Goal: Transaction & Acquisition: Obtain resource

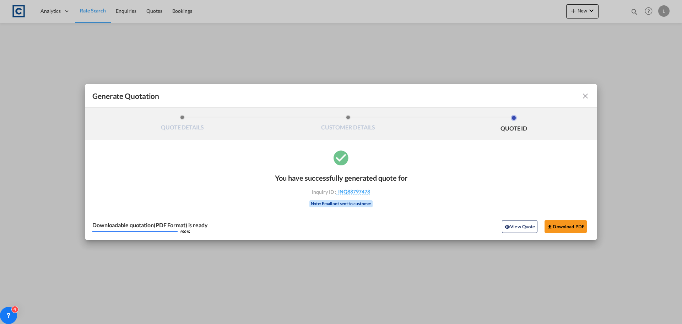
click at [586, 96] on md-icon "icon-close fg-AAA8AD cursor m-0" at bounding box center [585, 96] width 9 height 9
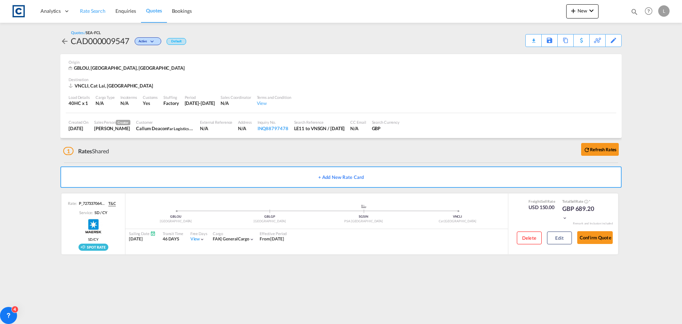
click at [92, 10] on span "Rate Search" at bounding box center [93, 11] width 26 height 6
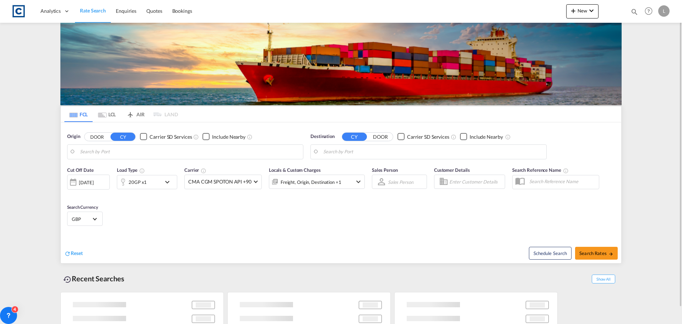
type input "GB-LE11, [GEOGRAPHIC_DATA]"
type input "Ho Chi Minh City ([GEOGRAPHIC_DATA]), VNSGN"
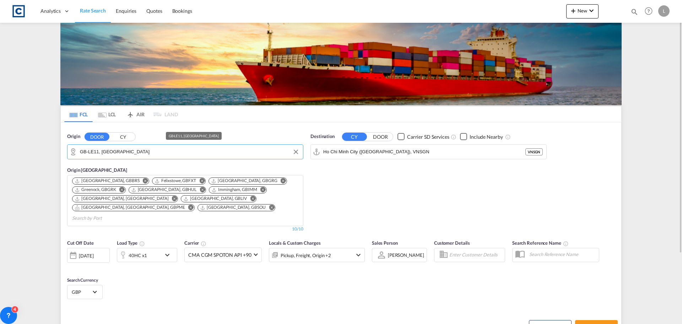
click at [148, 150] on input "GB-LE11, [GEOGRAPHIC_DATA]" at bounding box center [190, 151] width 220 height 11
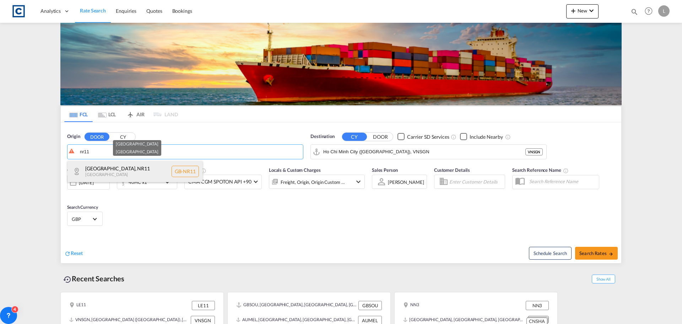
click at [92, 162] on div "[GEOGRAPHIC_DATA] [GEOGRAPHIC_DATA]-NR11" at bounding box center [134, 171] width 135 height 21
type input "GB-NR11, [GEOGRAPHIC_DATA]"
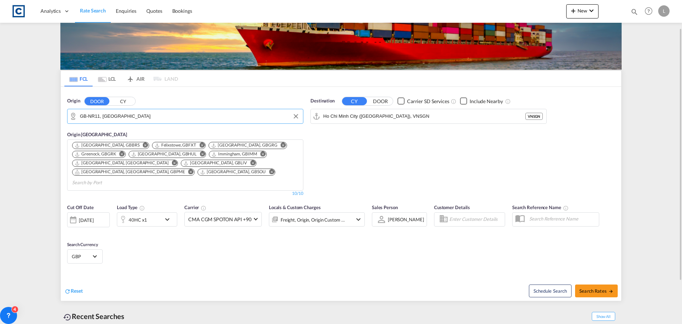
scroll to position [71, 0]
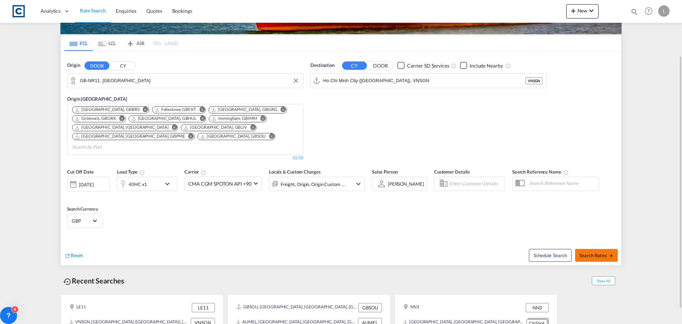
click at [595, 252] on span "Search Rates" at bounding box center [596, 255] width 34 height 6
type input "NR11 to VNSGN / [DATE]"
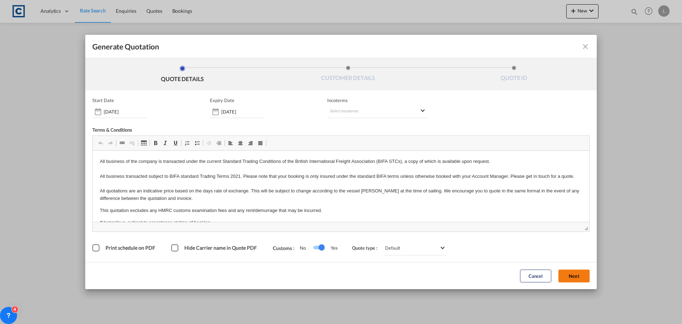
click at [574, 269] on button "Next" at bounding box center [573, 275] width 31 height 13
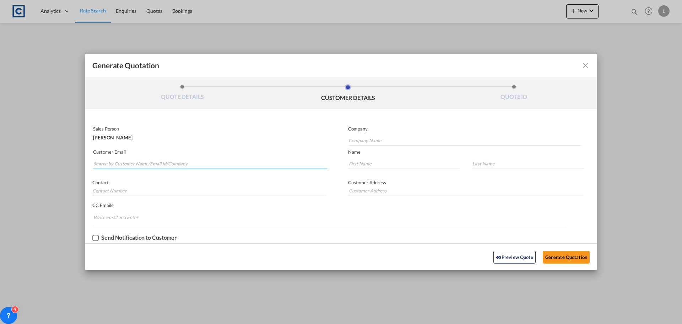
click at [114, 162] on input "Search by Customer Name/Email Id/Company" at bounding box center [210, 163] width 234 height 11
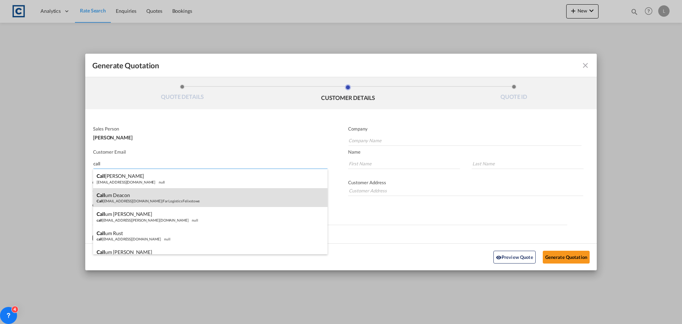
type input "call"
click at [121, 195] on div "Call um Deacon Call [EMAIL_ADDRESS][DOMAIN_NAME] | Far Logistics Felixstowe" at bounding box center [210, 197] width 234 height 19
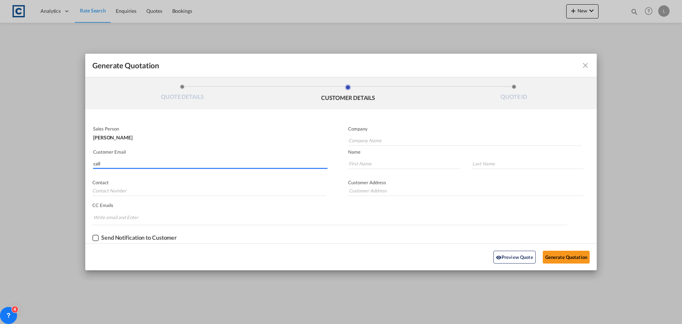
type input "Far Logistics Felixstowe"
type input "[EMAIL_ADDRESS][DOMAIN_NAME]"
type input "Callum"
type input "Deacon"
type input "[PHONE_NUMBER]"
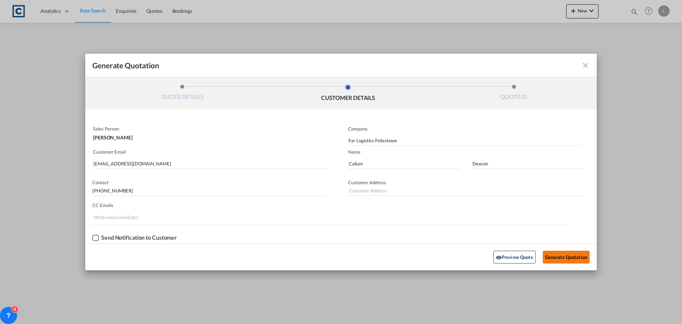
click at [553, 257] on button "Generate Quotation" at bounding box center [566, 256] width 47 height 13
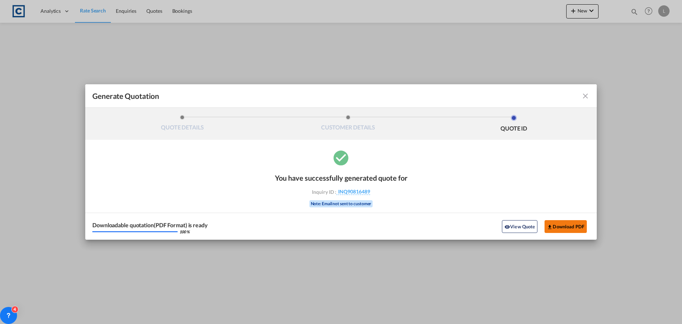
click at [568, 223] on button "Download PDF" at bounding box center [566, 226] width 42 height 13
click at [584, 96] on md-icon "icon-close fg-AAA8AD cursor m-0" at bounding box center [585, 96] width 9 height 9
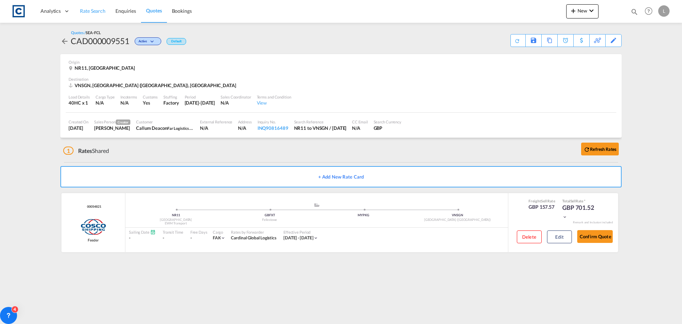
click at [90, 9] on span "Rate Search" at bounding box center [93, 11] width 26 height 6
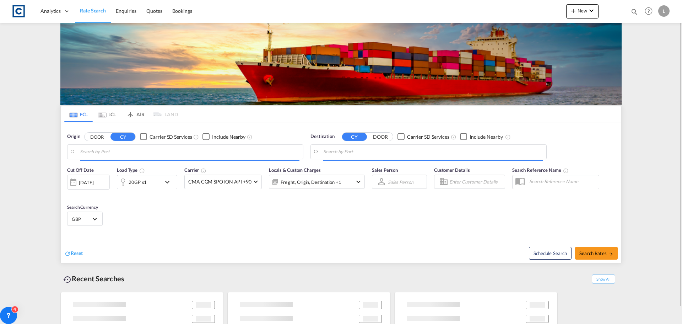
type input "GB-NR11, [GEOGRAPHIC_DATA]"
type input "Ho Chi Minh City ([GEOGRAPHIC_DATA]), VNSGN"
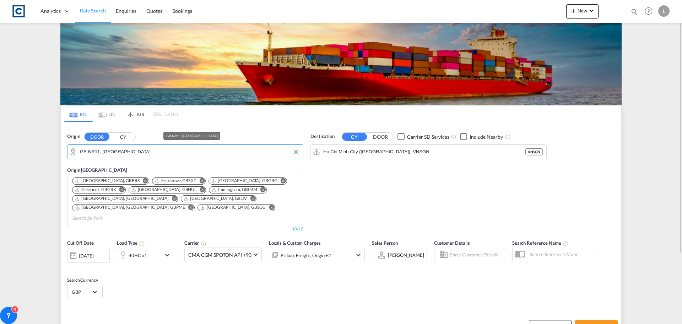
click at [161, 152] on input "GB-NR11, [GEOGRAPHIC_DATA]" at bounding box center [190, 151] width 220 height 11
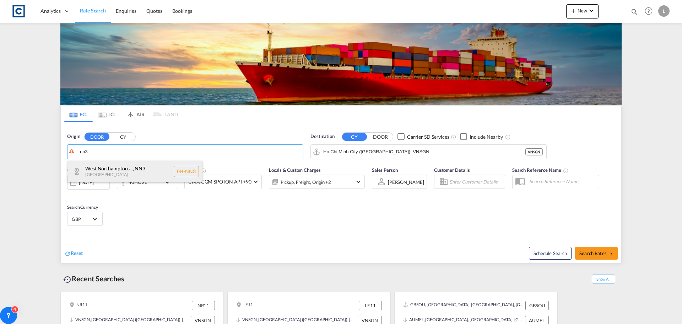
click at [122, 170] on div "West Northamptons... , NN3 [GEOGRAPHIC_DATA] [GEOGRAPHIC_DATA]-NN3" at bounding box center [134, 171] width 135 height 21
type input "GB-NN3, [GEOGRAPHIC_DATA]"
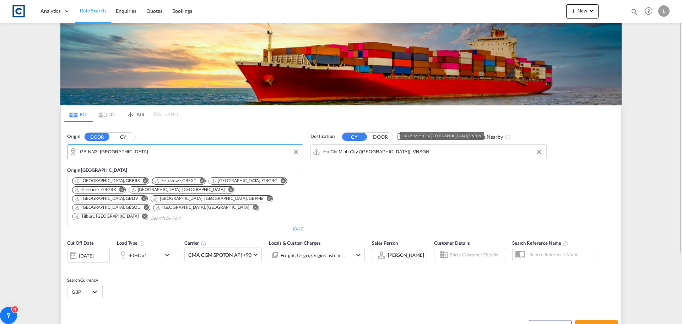
click at [405, 153] on input "Ho Chi Minh City ([GEOGRAPHIC_DATA]), VNSGN" at bounding box center [433, 151] width 220 height 11
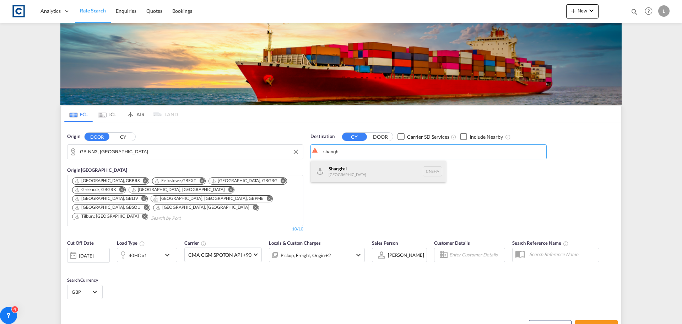
click at [341, 168] on div "Shangh ai China [GEOGRAPHIC_DATA]" at bounding box center [378, 171] width 135 height 21
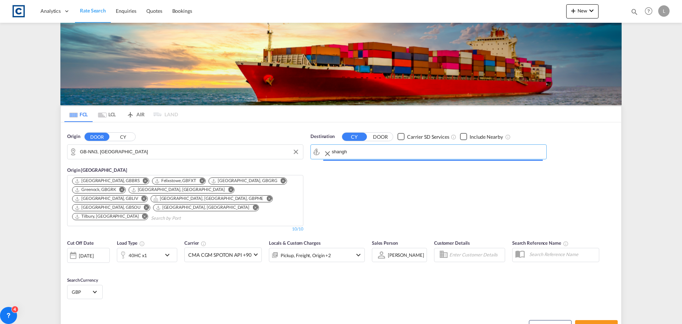
type input "[GEOGRAPHIC_DATA], [GEOGRAPHIC_DATA]"
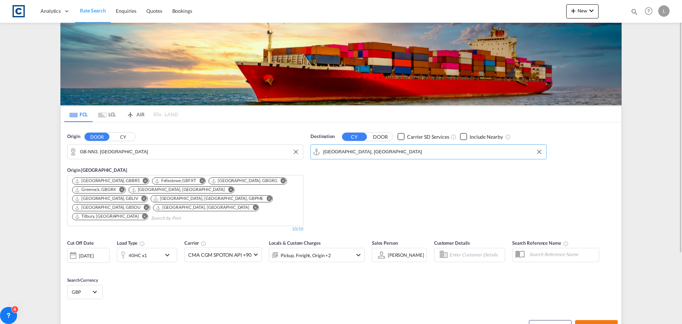
click at [590, 323] on span "Search Rates" at bounding box center [596, 326] width 34 height 6
type input "NN3 to CNSHA / [DATE]"
